Goal: Task Accomplishment & Management: Complete application form

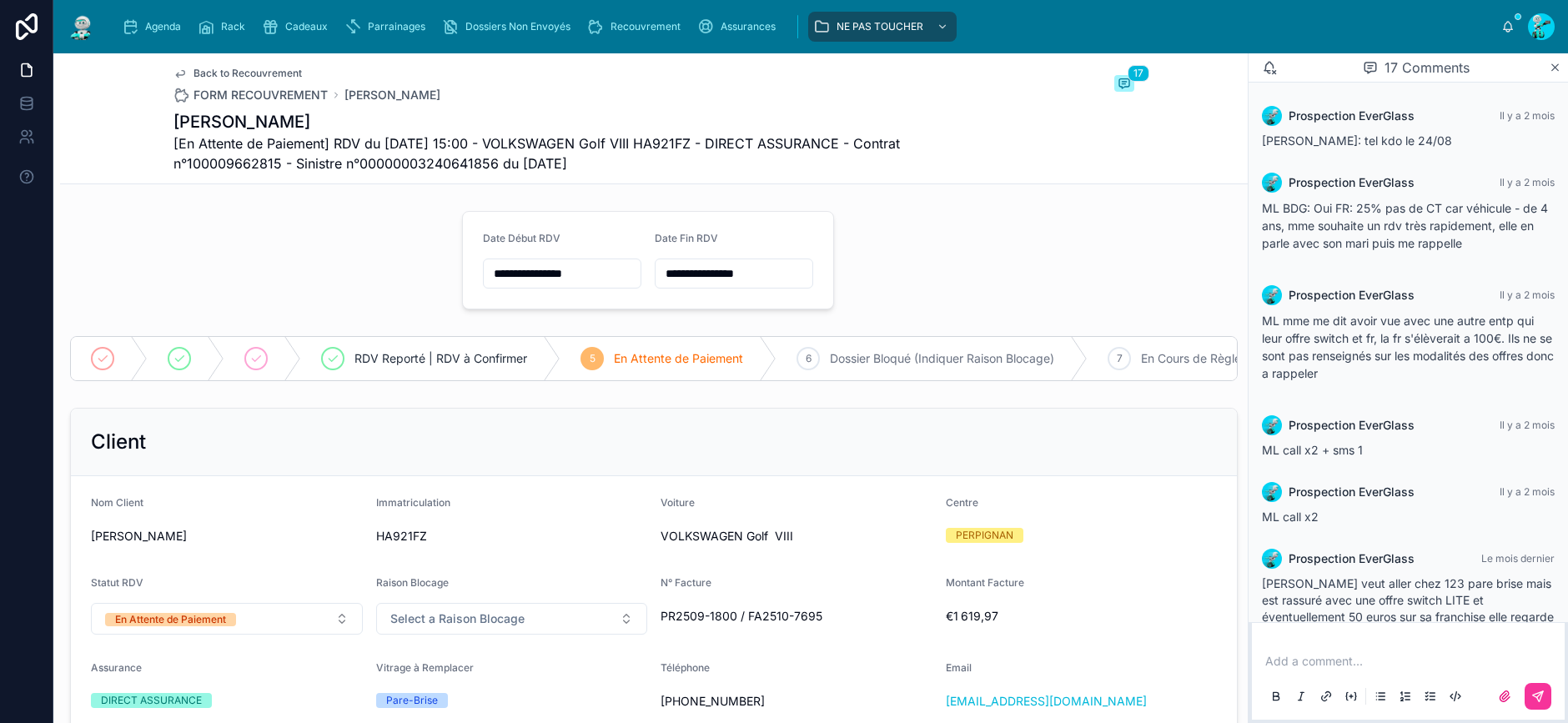
scroll to position [1538, 0]
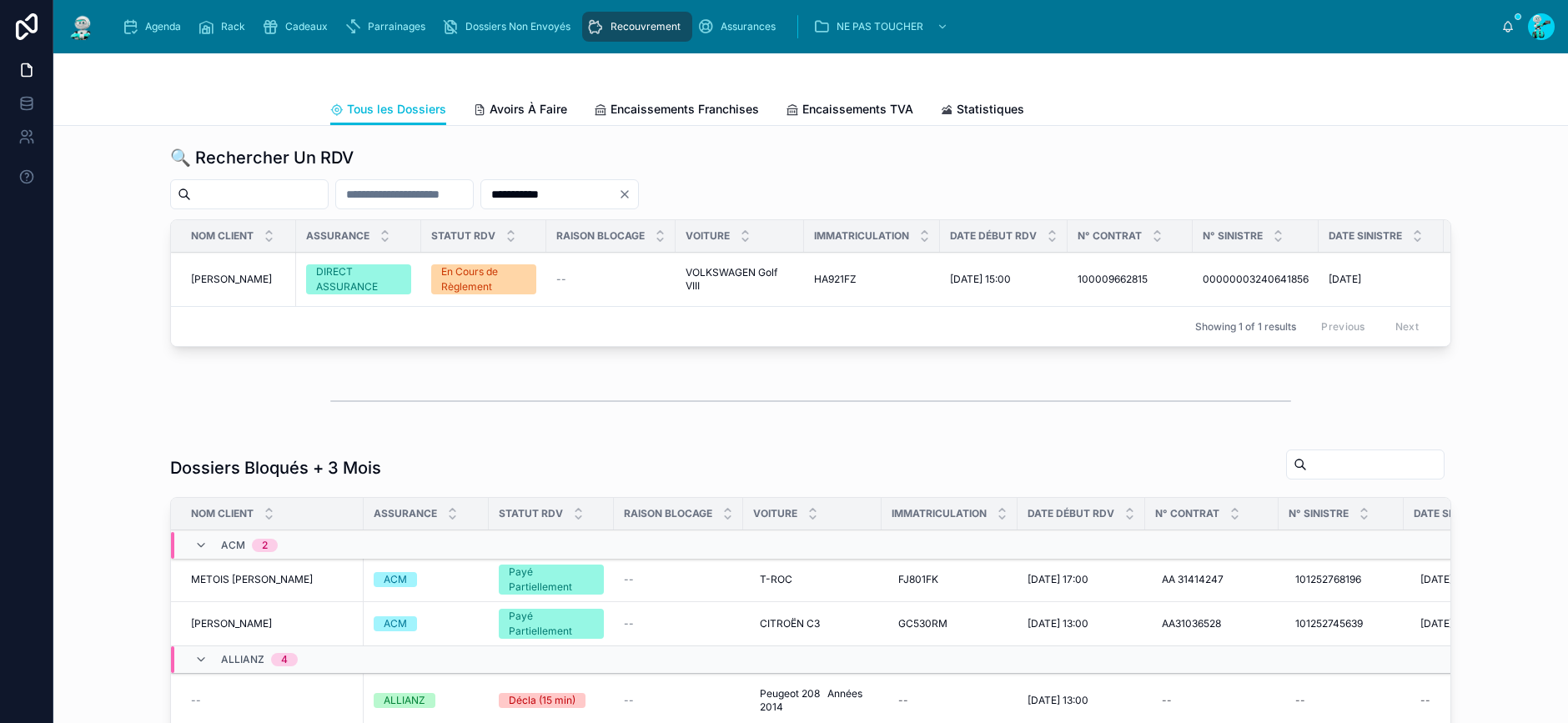
click at [629, 193] on icon "Clear" at bounding box center [624, 194] width 6 height 6
click at [618, 192] on input "text" at bounding box center [550, 194] width 137 height 23
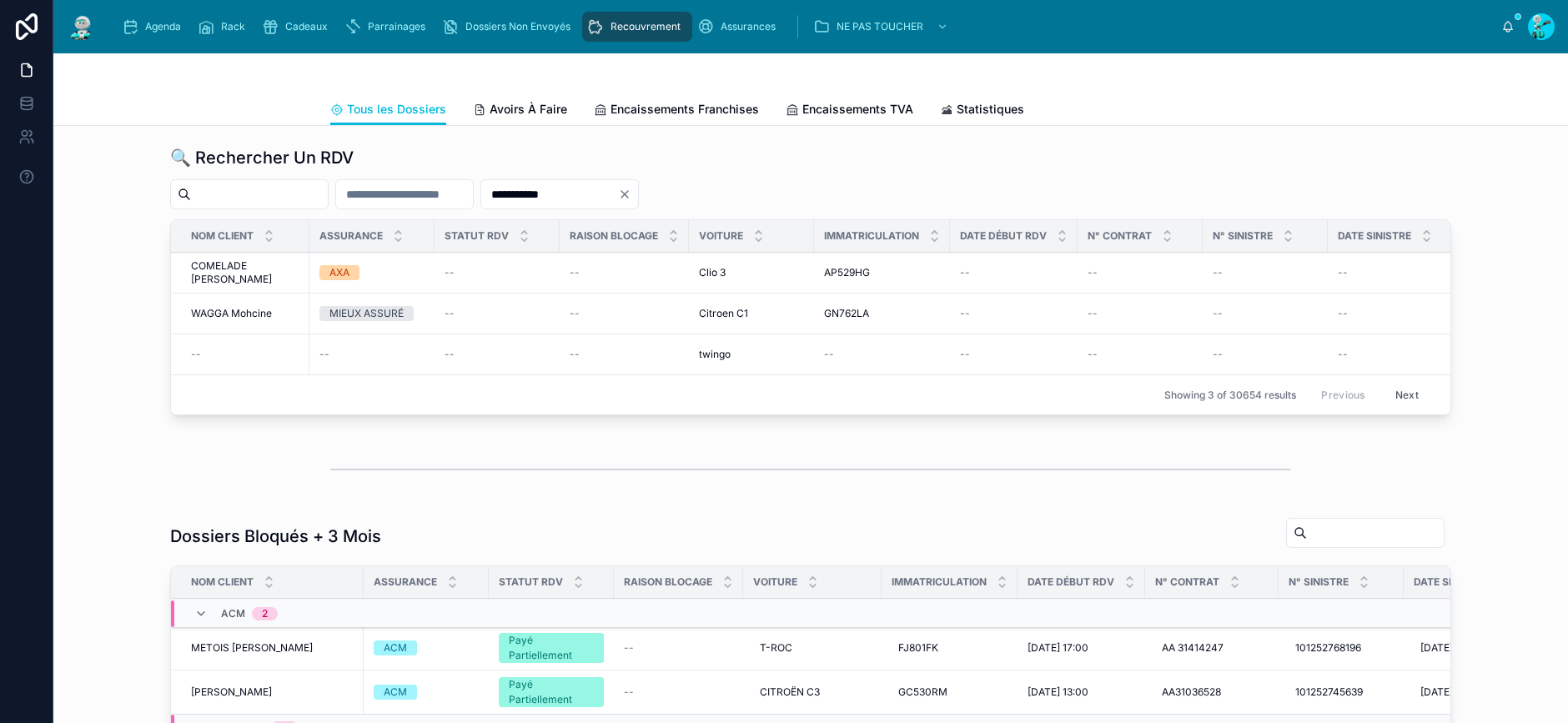
type input "**********"
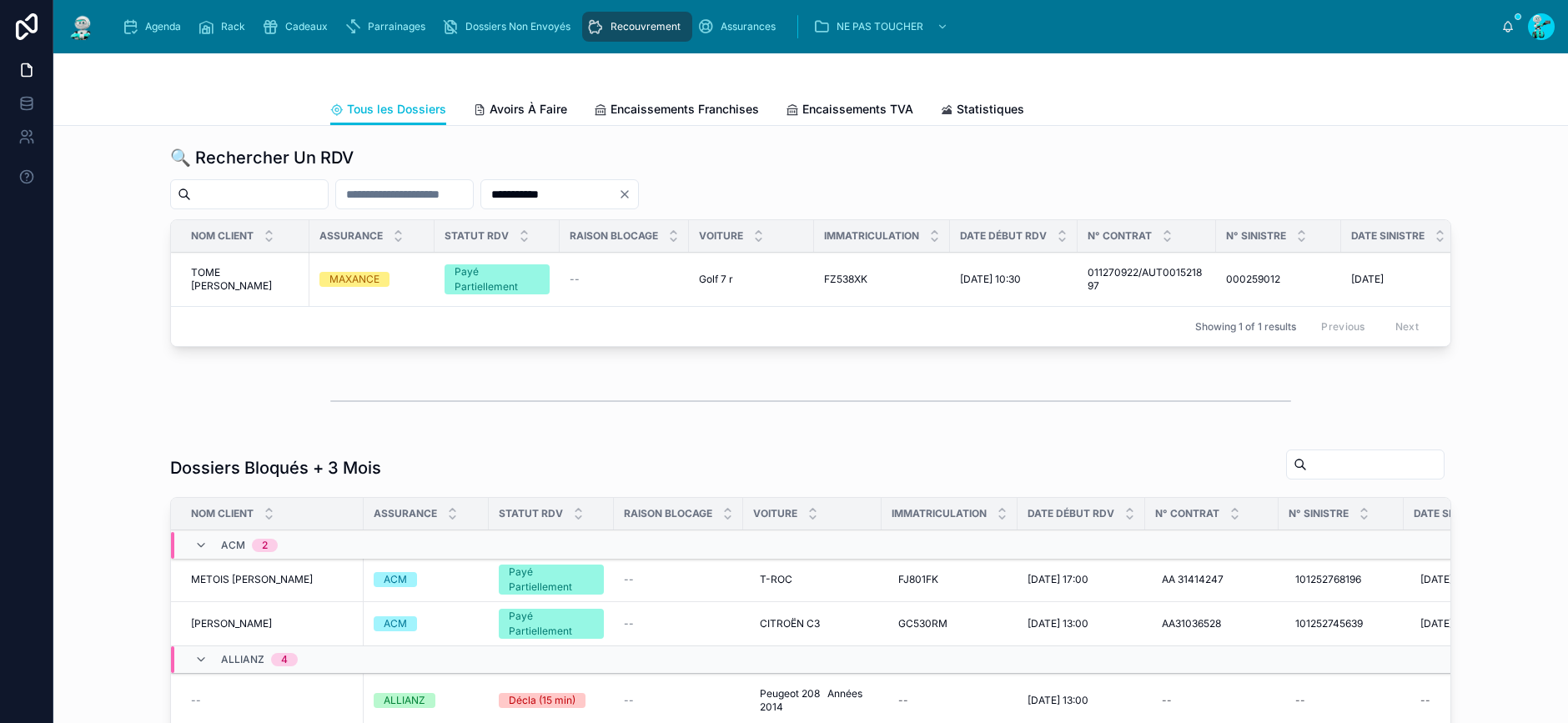
click at [236, 276] on span "TOME [PERSON_NAME]" at bounding box center [246, 280] width 109 height 27
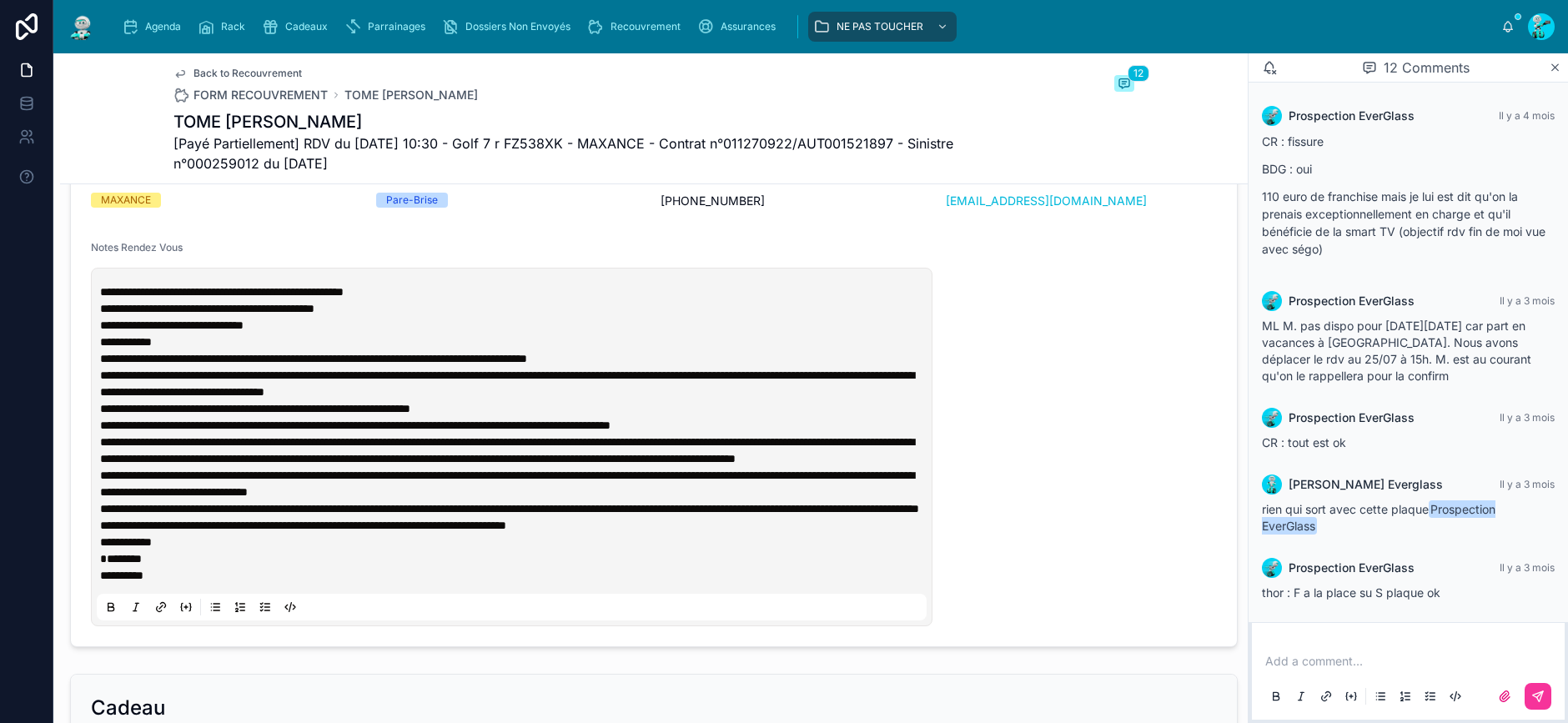
click at [1273, 668] on p at bounding box center [1411, 662] width 293 height 17
click at [1350, 699] on icon at bounding box center [1351, 696] width 13 height 13
click at [1540, 702] on icon at bounding box center [1538, 696] width 10 height 10
